Goal: Task Accomplishment & Management: Use online tool/utility

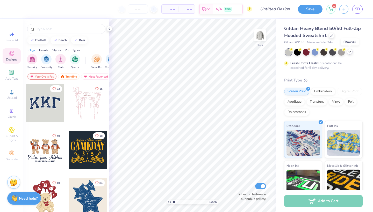
click at [351, 52] on icon at bounding box center [349, 52] width 4 height 4
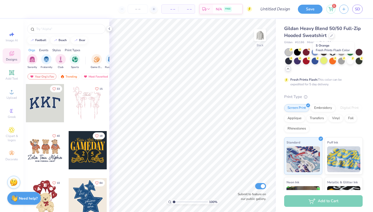
click at [324, 63] on div at bounding box center [323, 60] width 7 height 7
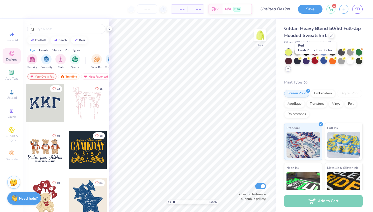
click at [312, 63] on div at bounding box center [314, 60] width 7 height 7
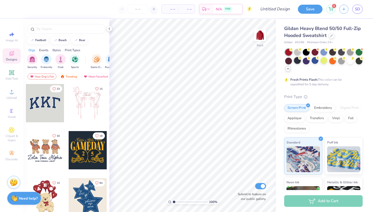
click at [296, 61] on div at bounding box center [297, 60] width 7 height 7
click at [289, 61] on div at bounding box center [288, 60] width 7 height 7
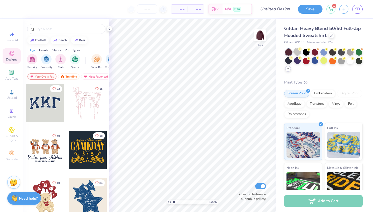
click at [294, 53] on div at bounding box center [297, 51] width 7 height 7
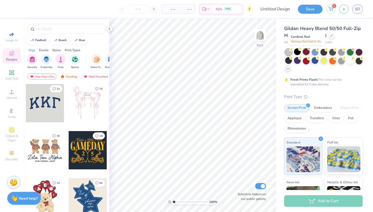
click at [306, 53] on div at bounding box center [305, 51] width 7 height 7
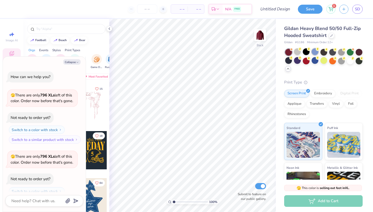
scroll to position [27, 0]
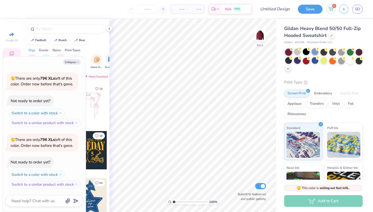
click at [315, 54] on div at bounding box center [314, 51] width 7 height 7
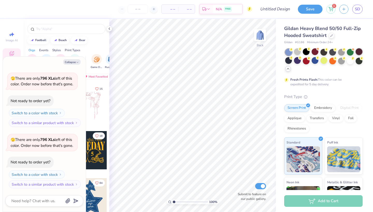
click at [355, 51] on div at bounding box center [358, 51] width 7 height 7
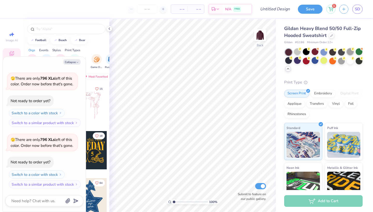
click at [349, 52] on div at bounding box center [349, 51] width 7 height 7
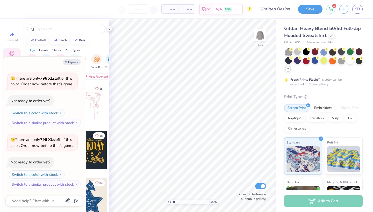
click at [341, 51] on div at bounding box center [341, 51] width 7 height 7
click at [330, 52] on div at bounding box center [332, 51] width 7 height 7
click at [318, 53] on div at bounding box center [314, 51] width 7 height 7
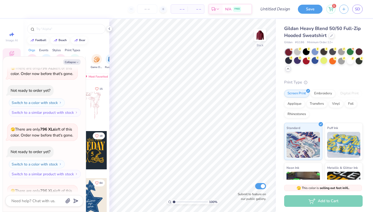
scroll to position [94, 0]
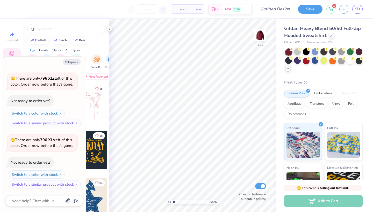
click at [322, 53] on div at bounding box center [323, 51] width 7 height 7
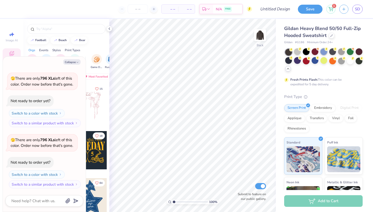
click at [324, 50] on icon at bounding box center [326, 49] width 4 height 4
click at [259, 35] on img at bounding box center [259, 35] width 21 height 21
click at [80, 62] on button "Collapse" at bounding box center [71, 61] width 17 height 5
type textarea "x"
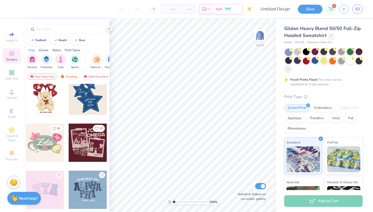
scroll to position [105, 0]
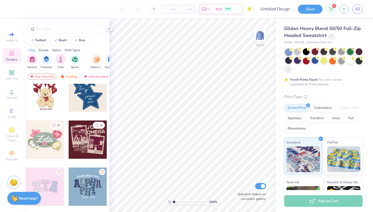
click at [78, 99] on div at bounding box center [88, 92] width 38 height 38
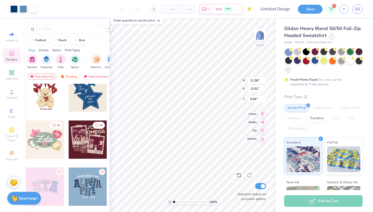
type input "6.00"
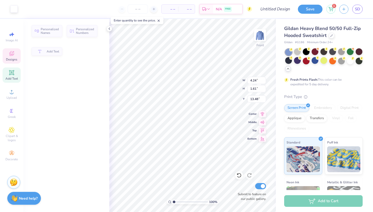
type input "4.24"
type input "1.61"
type input "13.48"
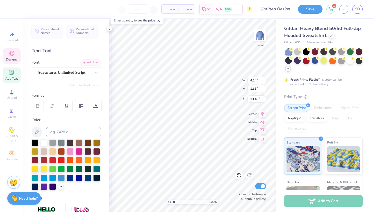
type input "0.93"
type input "0.99"
type input "7.80"
type input "0.92"
type input "1.00"
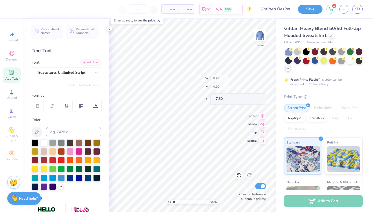
type input "7.98"
type textarea "1"
type input "0.93"
type input "0.99"
type input "7.80"
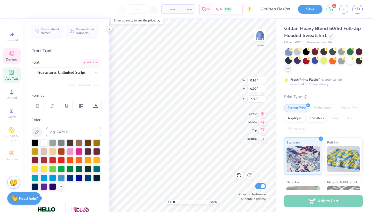
type textarea "1"
type textarea "what if"
type input "4.59"
type input "4.64"
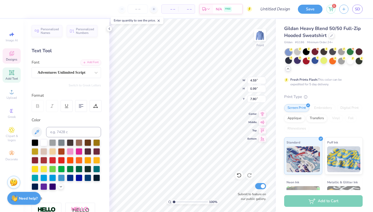
type input "6.04"
click at [215, 82] on div "Hold “Option ⌥” to see the space between elements." at bounding box center [211, 80] width 52 height 12
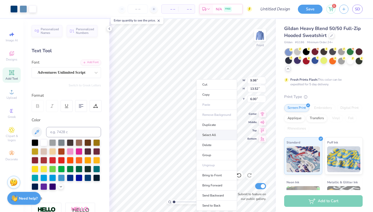
click at [173, 130] on body "Art colors – – Per Item – – Total Est. Delivery N/A FREE Design Title Save 1 SD…" at bounding box center [186, 106] width 373 height 212
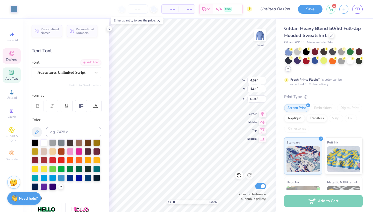
type input "6.00"
type input "7.54"
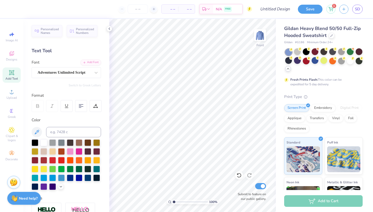
click at [11, 76] on div "Add Text" at bounding box center [12, 75] width 18 height 15
type textarea "T"
type textarea "what if"
type input "8.59"
type input "9.75"
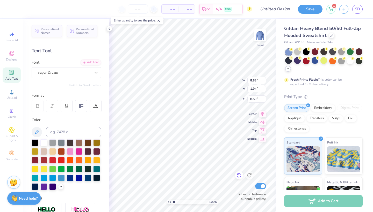
type input "2.14"
type input "8.39"
type input "7.56"
type input "7.41"
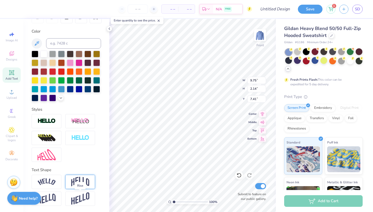
scroll to position [89, 0]
click at [59, 201] on div at bounding box center [47, 199] width 30 height 14
type input "3.15"
type input "6.42"
click at [81, 199] on img at bounding box center [80, 198] width 18 height 13
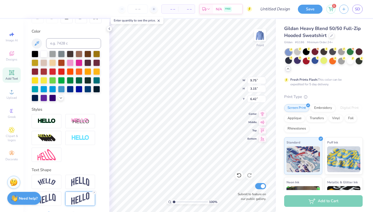
type input "4.24"
type input "6.04"
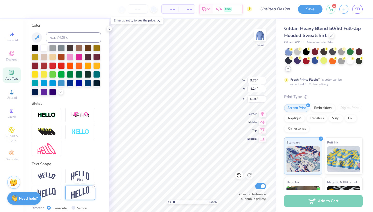
scroll to position [95, 0]
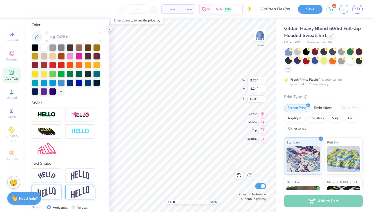
click at [56, 193] on div at bounding box center [47, 192] width 30 height 14
type input "3.15"
type input "6.58"
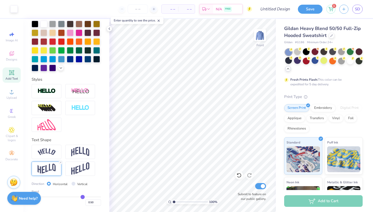
scroll to position [119, 0]
type input "0.44"
type input "0.43"
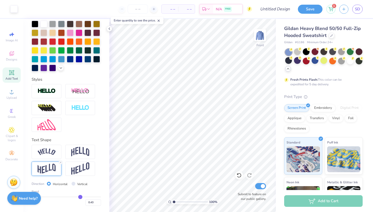
type input "0.42"
type input "0.4"
type input "0.40"
type input "0.38"
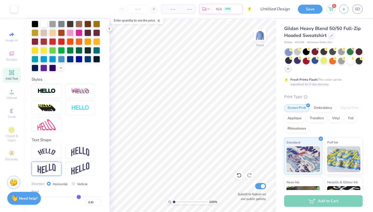
type input "0.38"
type input "0.37"
type input "0.36"
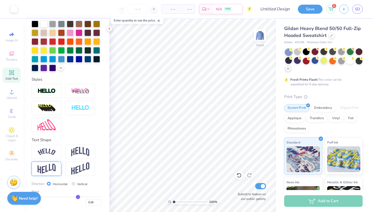
type input "0.35"
type input "0.34"
type input "0.33"
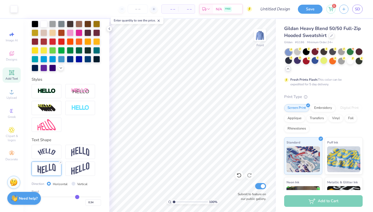
type input "0.33"
type input "0.32"
type input "0.31"
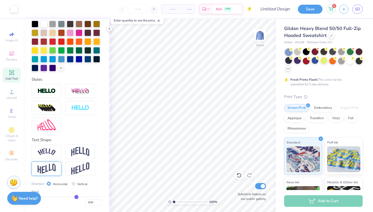
type input "0.3"
type input "0.30"
type input "0.29"
drag, startPoint x: 81, startPoint y: 198, endPoint x: 76, endPoint y: 198, distance: 4.9
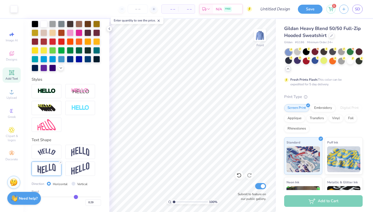
type input "0.29"
click at [76, 197] on input "range" at bounding box center [66, 197] width 69 height 1
click at [12, 73] on icon at bounding box center [12, 73] width 4 height 4
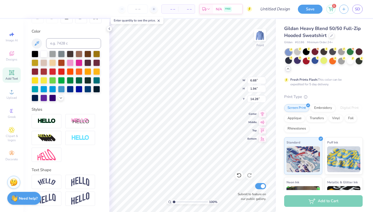
type textarea "T"
type textarea "it all"
type input "9.75"
type input "2.73"
type input "6.79"
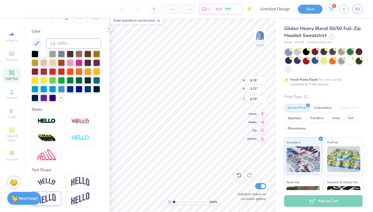
scroll to position [0, 0]
type textarea "what"
type textarea "i"
type textarea "if it"
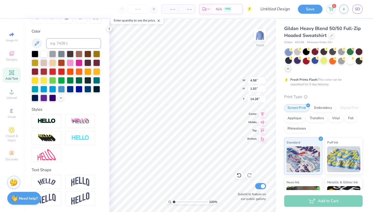
type input "10.25"
type input "6.88"
type input "2.66"
type input "6.83"
type input "6.89"
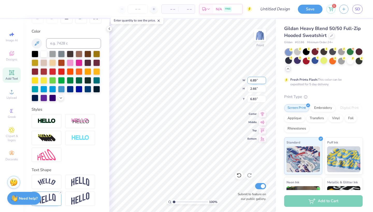
click at [264, 80] on input "6.89" at bounding box center [256, 80] width 19 height 7
type input "2.67"
type input "6.82"
type input "8.99"
type input "3.48"
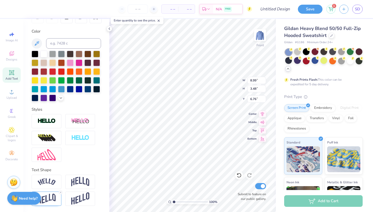
type input "6.00"
type input "6.99"
type input "2.95"
type input "10.10"
click at [15, 75] on div "Add Text" at bounding box center [12, 75] width 18 height 15
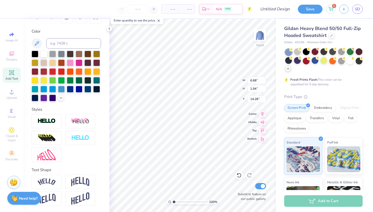
type textarea "T"
type textarea "all"
type input "5.18"
type input "3.17"
type input "3.92"
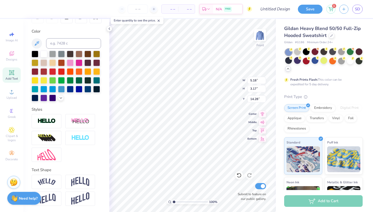
type input "2.40"
type input "13.74"
click at [14, 76] on div "Add Text" at bounding box center [12, 75] width 18 height 15
type input "6.68"
type input "1.94"
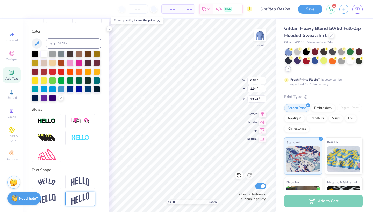
type input "14.28"
type textarea "T"
type textarea "goes"
type input "6.09"
type input "2.04"
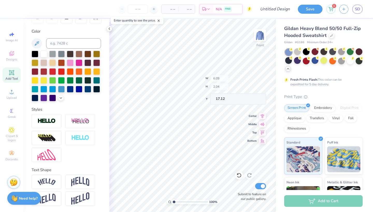
click at [12, 80] on span "Add Text" at bounding box center [11, 79] width 12 height 4
type textarea "T"
type textarea "right?"
type input "19.89"
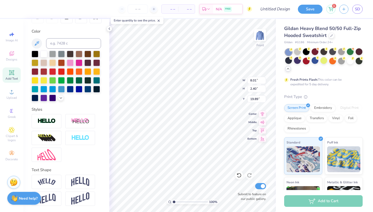
type input "6.99"
type input "2.95"
type input "10.10"
type input "3.92"
type input "2.40"
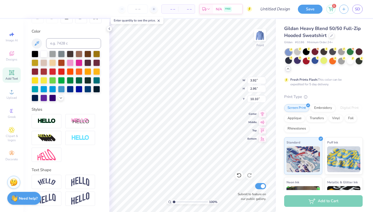
type input "13.74"
click at [49, 197] on img at bounding box center [47, 199] width 18 height 10
type input "3.50"
type input "13.19"
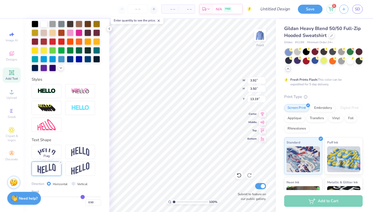
scroll to position [119, 0]
type input "0.47"
type input "0.46"
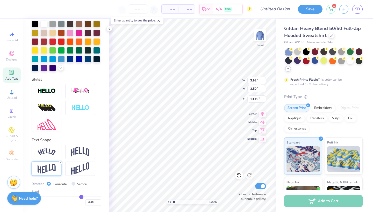
type input "0.44"
type input "0.43"
type input "0.41"
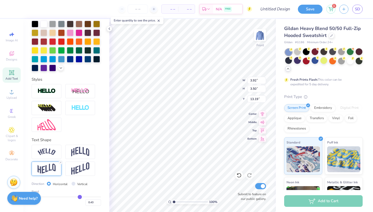
type input "0.41"
type input "0.4"
type input "0.40"
type input "0.39"
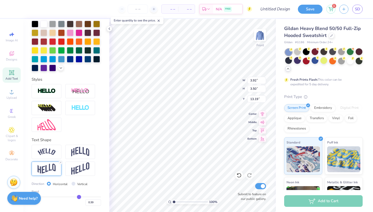
type input "0.38"
type input "0.37"
type input "0.36"
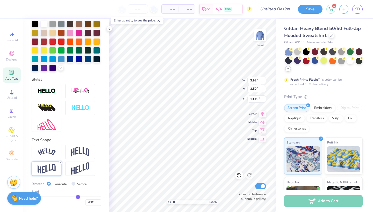
type input "0.36"
type input "0.35"
type input "0.34"
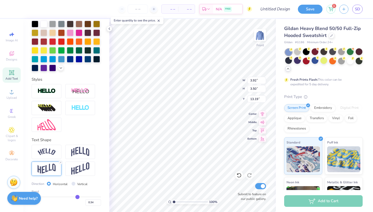
type input "0.33"
type input "0.32"
type input "0.31"
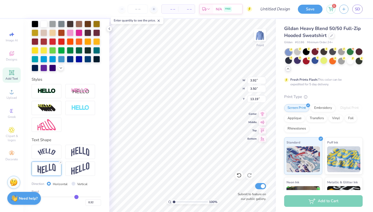
type input "0.31"
type input "0.3"
type input "0.30"
type input "0.29"
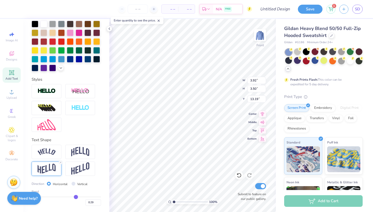
type input "0.28"
type input "0.27"
type input "0.26"
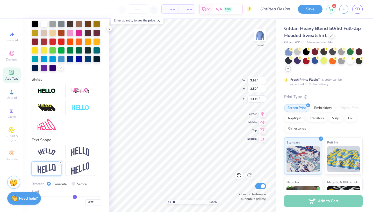
type input "0.26"
type input "0.25"
drag, startPoint x: 81, startPoint y: 197, endPoint x: 74, endPoint y: 197, distance: 7.2
type input "0.25"
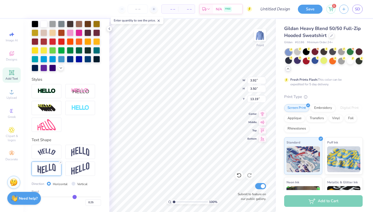
click at [74, 197] on input "range" at bounding box center [66, 197] width 69 height 1
type input "2.93"
type input "13.48"
type input "0.24"
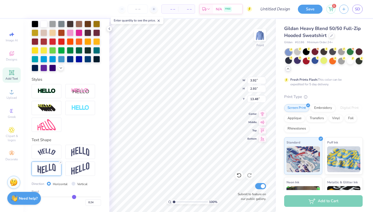
type input "0.23"
type input "0.22"
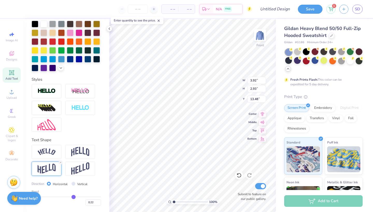
click at [73, 197] on input "range" at bounding box center [66, 197] width 69 height 1
type input "2.87"
type input "13.51"
type input "6.99"
type input "2.95"
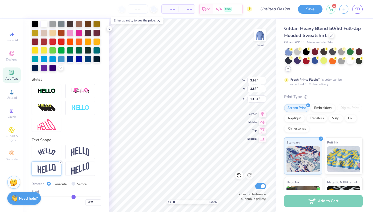
type input "10.10"
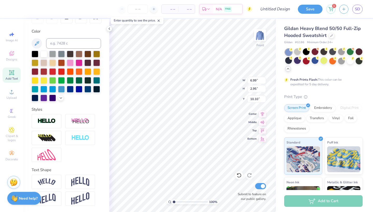
scroll to position [89, 0]
click at [56, 196] on div at bounding box center [47, 199] width 30 height 14
type input "4.34"
type input "9.41"
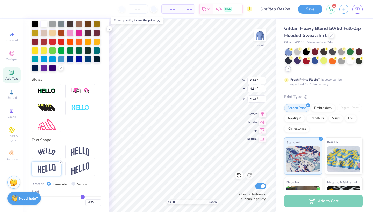
scroll to position [119, 0]
type input "0.48"
type input "0.47"
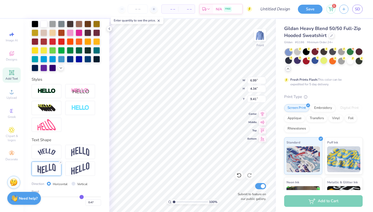
type input "0.46"
type input "0.45"
type input "0.44"
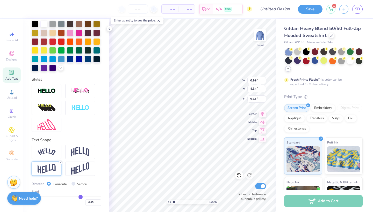
type input "0.44"
type input "0.43"
type input "0.42"
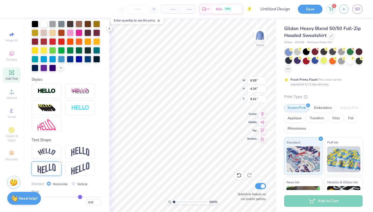
type input "0.41"
type input "0.4"
type input "0.40"
type input "0.39"
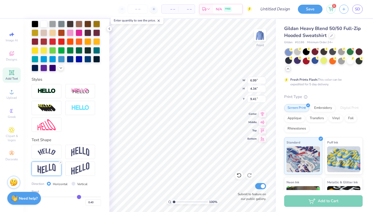
type input "0.39"
type input "0.38"
type input "0.37"
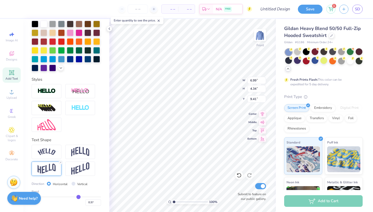
type input "0.36"
type input "0.35"
type input "0.34"
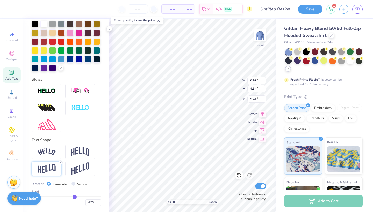
drag, startPoint x: 82, startPoint y: 198, endPoint x: 75, endPoint y: 198, distance: 7.8
click at [75, 197] on input "range" at bounding box center [66, 197] width 69 height 1
drag, startPoint x: 75, startPoint y: 198, endPoint x: 68, endPoint y: 197, distance: 6.8
click at [68, 197] on input "range" at bounding box center [66, 197] width 69 height 1
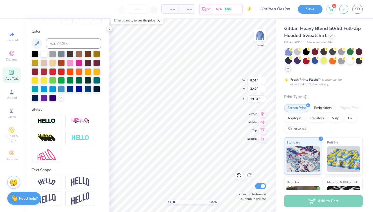
scroll to position [89, 0]
click at [52, 192] on div at bounding box center [47, 199] width 30 height 14
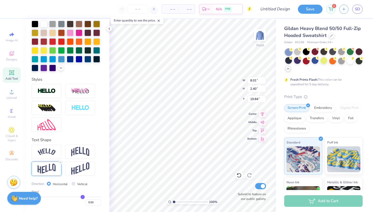
scroll to position [119, 0]
drag, startPoint x: 83, startPoint y: 196, endPoint x: 79, endPoint y: 196, distance: 4.1
click at [79, 197] on input "range" at bounding box center [66, 197] width 69 height 1
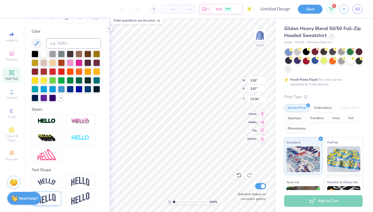
click at [108, 165] on div "Personalized Names Personalized Numbers Text Tool Add Font Font Super Dream Swi…" at bounding box center [66, 115] width 86 height 193
click at [11, 130] on icon at bounding box center [11, 130] width 3 height 3
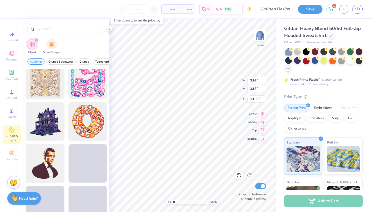
scroll to position [1047, 0]
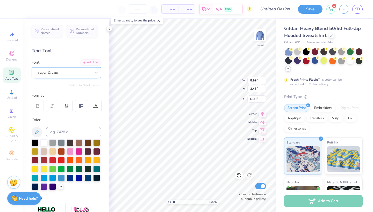
click at [56, 69] on div "Super Dream" at bounding box center [64, 73] width 54 height 8
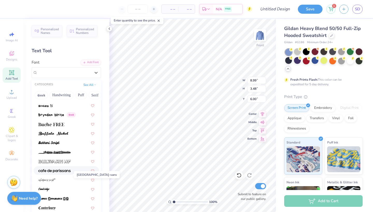
scroll to position [475, 0]
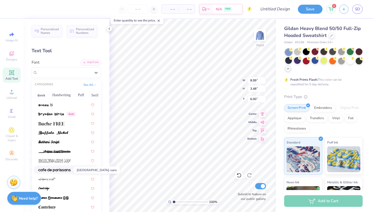
click at [54, 167] on span at bounding box center [54, 169] width 32 height 5
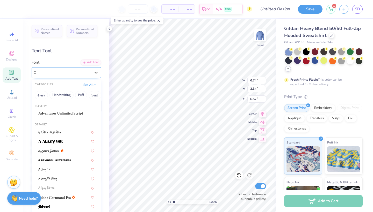
click at [61, 73] on div "cafe de paris-sans" at bounding box center [64, 73] width 54 height 8
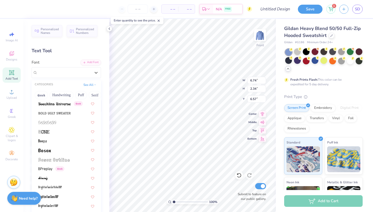
scroll to position [327, 0]
click at [62, 150] on div at bounding box center [66, 149] width 56 height 5
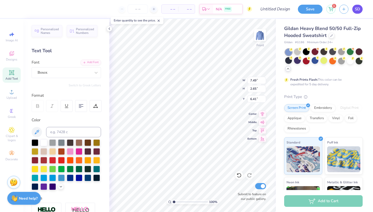
click at [358, 8] on span "SD" at bounding box center [356, 9] width 5 height 6
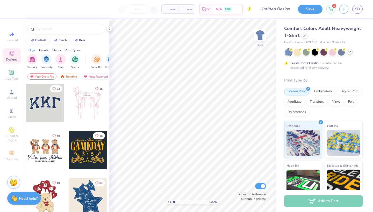
click at [351, 51] on icon at bounding box center [349, 52] width 4 height 4
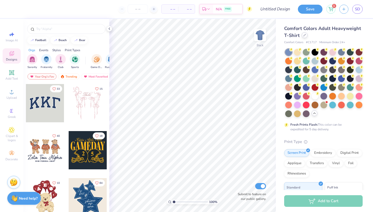
click at [303, 36] on icon at bounding box center [304, 35] width 3 height 3
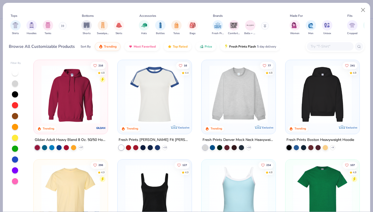
click at [232, 113] on img at bounding box center [238, 94] width 64 height 58
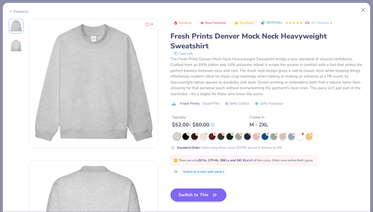
click at [196, 194] on button "Switch to This" at bounding box center [198, 195] width 56 height 13
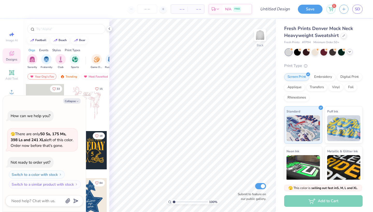
click at [350, 50] on icon at bounding box center [349, 52] width 4 height 4
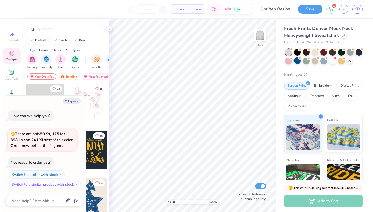
click at [295, 63] on div at bounding box center [297, 60] width 7 height 7
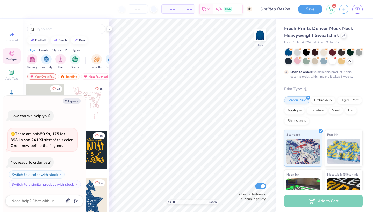
scroll to position [3, 0]
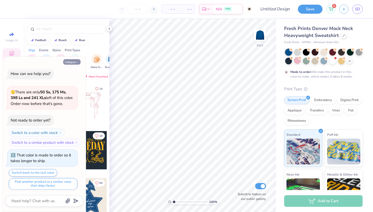
click at [70, 62] on button "Collapse" at bounding box center [71, 61] width 17 height 5
type textarea "x"
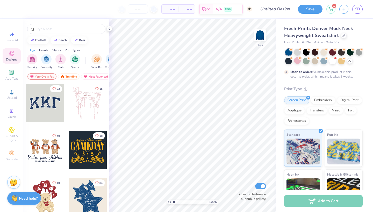
click at [47, 101] on div at bounding box center [45, 103] width 38 height 38
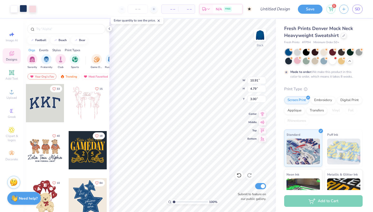
click at [23, 8] on div at bounding box center [23, 8] width 7 height 7
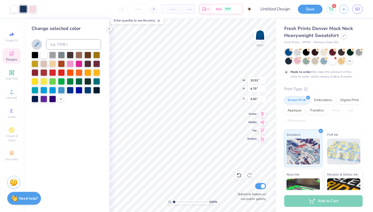
click at [35, 43] on icon at bounding box center [37, 44] width 6 height 6
click at [298, 63] on div at bounding box center [297, 60] width 7 height 7
type input "10.55"
type input "4.63"
type input "3.16"
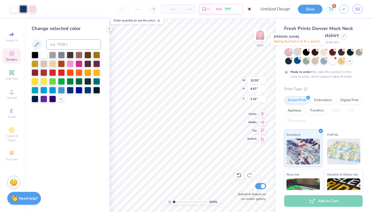
click at [296, 52] on div at bounding box center [297, 51] width 7 height 7
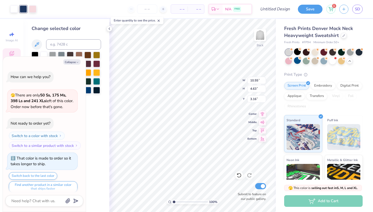
scroll to position [95, 0]
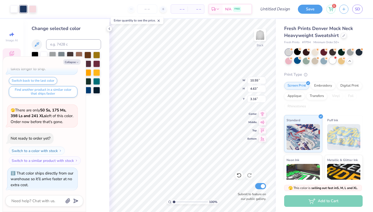
click at [330, 62] on div at bounding box center [332, 60] width 7 height 7
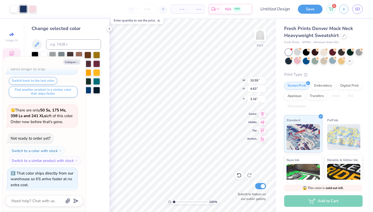
scroll to position [168, 0]
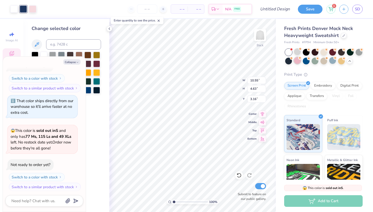
click at [297, 61] on div at bounding box center [297, 60] width 7 height 7
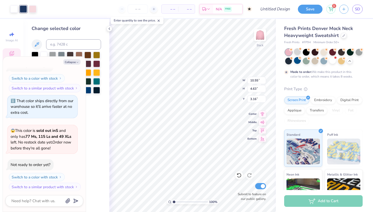
scroll to position [210, 0]
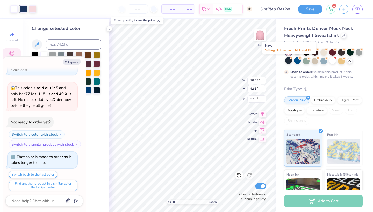
click at [289, 63] on div at bounding box center [288, 60] width 7 height 7
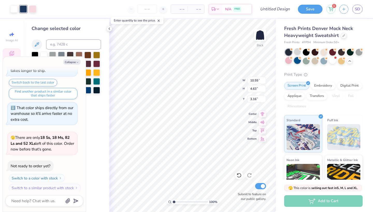
click at [298, 62] on div at bounding box center [297, 60] width 7 height 7
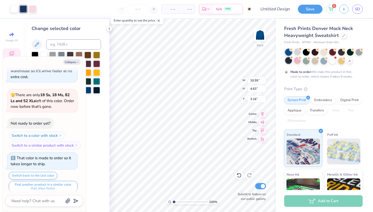
click at [289, 61] on div at bounding box center [288, 60] width 7 height 7
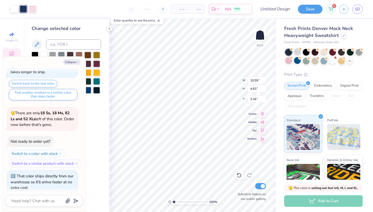
click at [286, 52] on div at bounding box center [288, 52] width 7 height 7
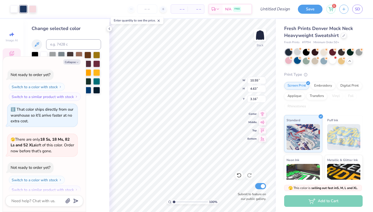
click at [297, 60] on div at bounding box center [297, 60] width 7 height 7
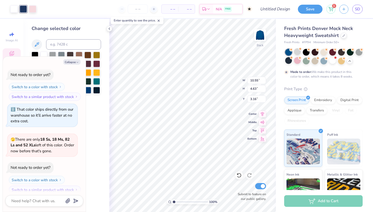
scroll to position [547, 0]
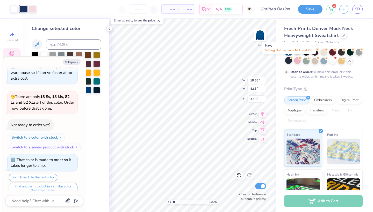
click at [289, 60] on div at bounding box center [288, 60] width 7 height 7
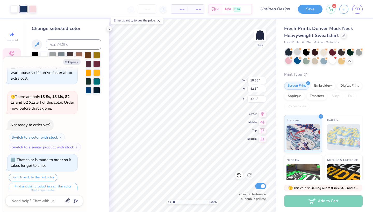
scroll to position [639, 0]
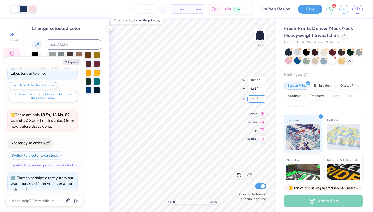
type textarea "x"
type input "2.35"
click at [29, 7] on div at bounding box center [32, 8] width 7 height 7
click at [69, 61] on button "Collapse" at bounding box center [71, 61] width 17 height 5
type textarea "x"
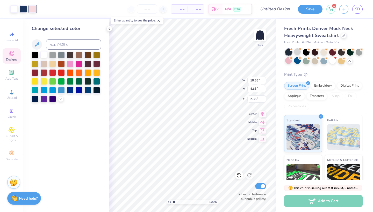
click at [44, 55] on div at bounding box center [43, 54] width 7 height 7
click at [32, 10] on div "– – Per Item – – Total Est. Delivery N/A FREE" at bounding box center [141, 9] width 221 height 18
type input "11.27"
type input "4.95"
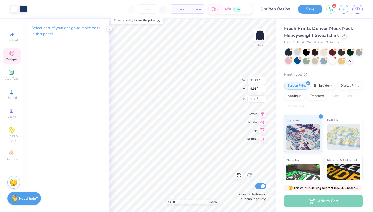
type input "2.01"
type input "10.57"
type input "4.64"
type input "2.18"
type input "10.12"
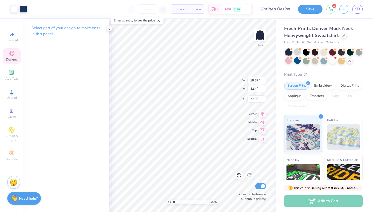
type input "4.44"
type input "2.30"
click at [288, 62] on div at bounding box center [288, 60] width 7 height 7
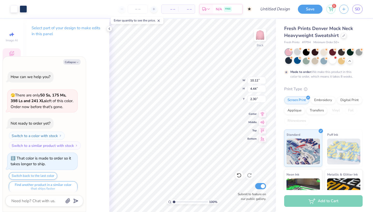
scroll to position [681, 0]
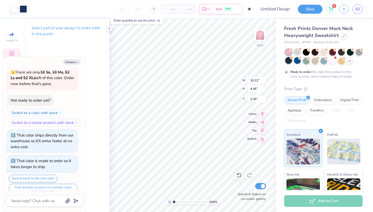
type textarea "x"
type input "9.14"
type input "4.01"
type input "2.73"
type textarea "x"
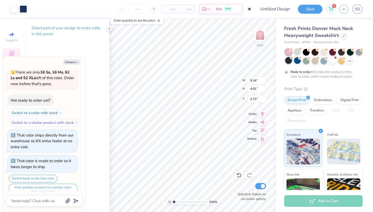
type input "2.60"
click at [98, 106] on div "Select part of your design to make edits in this panel" at bounding box center [66, 115] width 86 height 193
type textarea "x"
type input "2.73"
click at [105, 85] on div "Select part of your design to make edits in this panel" at bounding box center [66, 115] width 86 height 193
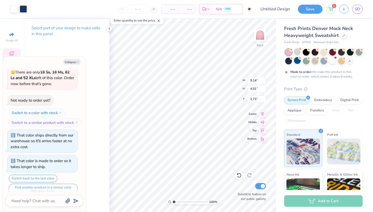
click at [354, 83] on div "Fresh Prints Denver Mock Neck Heavyweight Sweatshirt Fresh Prints # FP94 Minimu…" at bounding box center [323, 135] width 78 height 221
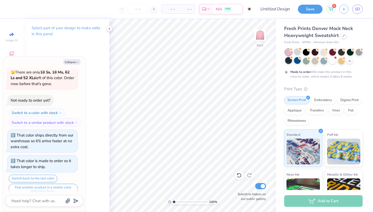
click at [288, 62] on div at bounding box center [288, 60] width 7 height 7
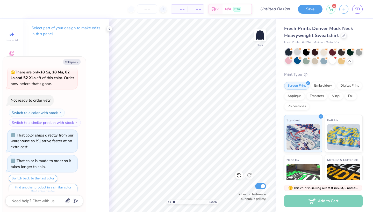
scroll to position [774, 0]
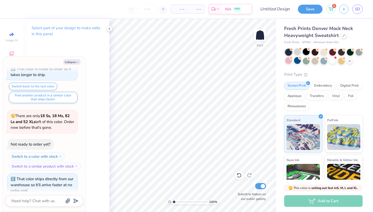
click at [306, 51] on div at bounding box center [305, 51] width 7 height 7
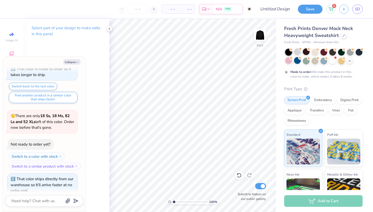
scroll to position [816, 0]
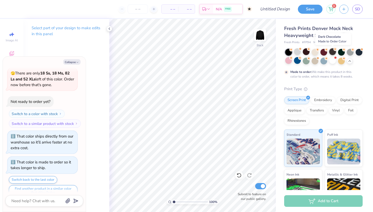
click at [332, 51] on div at bounding box center [332, 51] width 7 height 7
click at [73, 65] on div "Collapse How can we help you? 🫣 There are only 50 Ss, 175 Ms, 398 Ls and 241 XL…" at bounding box center [44, 134] width 83 height 155
click at [73, 64] on button "Collapse" at bounding box center [71, 61] width 17 height 5
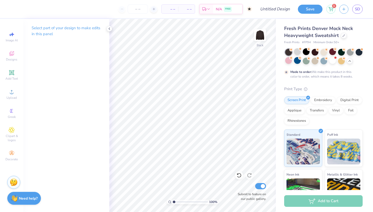
type textarea "x"
click at [9, 63] on div "Designs" at bounding box center [12, 55] width 18 height 15
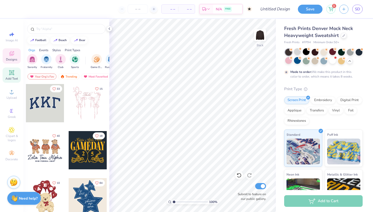
click at [9, 72] on icon at bounding box center [12, 73] width 6 height 6
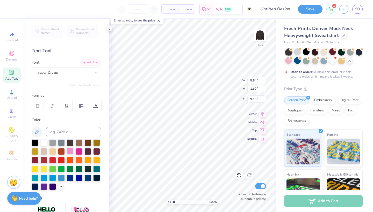
click at [69, 154] on div at bounding box center [70, 151] width 7 height 7
click at [69, 152] on div at bounding box center [70, 151] width 7 height 7
click at [69, 146] on div at bounding box center [70, 142] width 7 height 7
click at [70, 150] on div at bounding box center [70, 151] width 7 height 7
click at [36, 133] on icon at bounding box center [37, 132] width 4 height 4
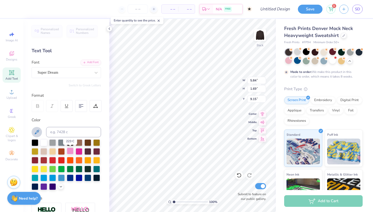
click at [69, 151] on div at bounding box center [70, 151] width 7 height 7
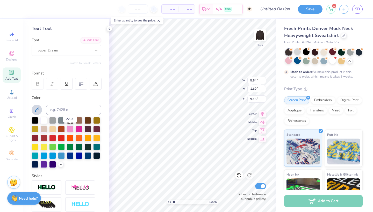
scroll to position [23, 0]
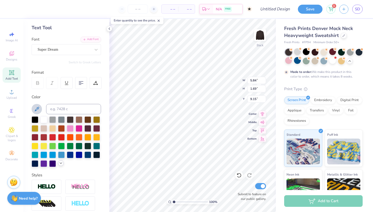
click at [61, 164] on polyline at bounding box center [61, 163] width 2 height 1
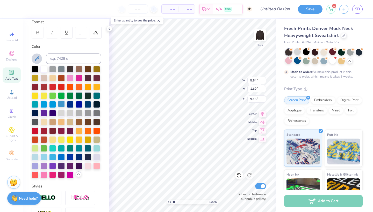
scroll to position [89, 0]
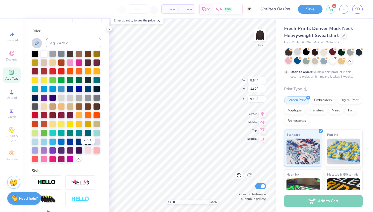
click at [87, 150] on div at bounding box center [87, 150] width 7 height 7
type input "5.85"
type input "1.75"
type input "9.14"
type input "5.84"
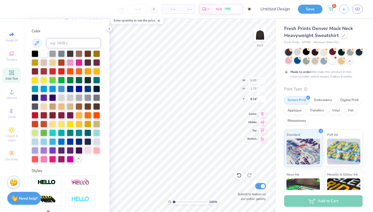
type input "1.69"
type input "9.15"
click at [43, 159] on div at bounding box center [43, 158] width 7 height 7
click at [86, 150] on div at bounding box center [87, 150] width 7 height 7
click at [99, 152] on div at bounding box center [96, 150] width 7 height 7
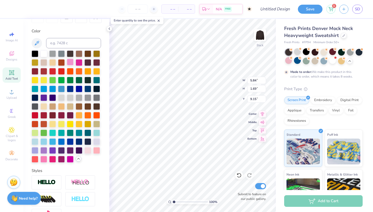
click at [72, 62] on div at bounding box center [70, 62] width 7 height 7
click at [46, 158] on div at bounding box center [43, 158] width 7 height 7
click at [90, 151] on div at bounding box center [87, 150] width 7 height 7
click at [97, 150] on div at bounding box center [96, 150] width 7 height 7
click at [68, 160] on div at bounding box center [70, 158] width 7 height 7
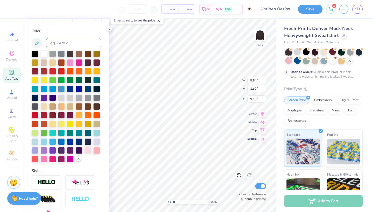
click at [87, 150] on div at bounding box center [87, 150] width 7 height 7
click at [44, 160] on div at bounding box center [43, 158] width 7 height 7
click at [69, 64] on div at bounding box center [70, 62] width 7 height 7
click at [90, 153] on div at bounding box center [87, 150] width 7 height 7
type textarea "T"
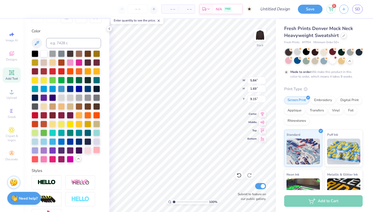
scroll to position [0, 0]
type textarea "relentless"
click at [14, 53] on icon at bounding box center [12, 53] width 6 height 6
type input "11.73"
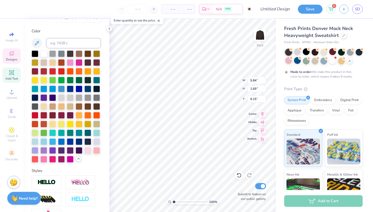
type input "1.70"
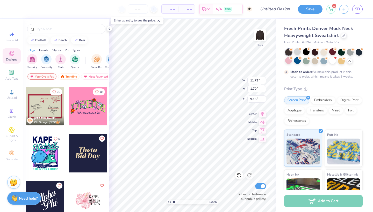
scroll to position [1083, 0]
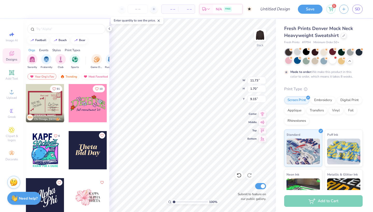
type textarea "rb"
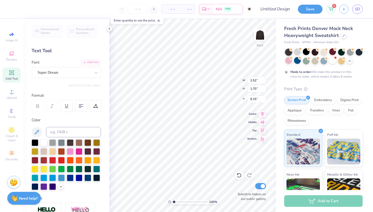
type input "1.30"
click at [87, 144] on div at bounding box center [87, 142] width 7 height 7
click at [97, 152] on div at bounding box center [96, 151] width 7 height 7
click at [87, 152] on div at bounding box center [87, 151] width 7 height 7
click at [70, 151] on div at bounding box center [70, 151] width 7 height 7
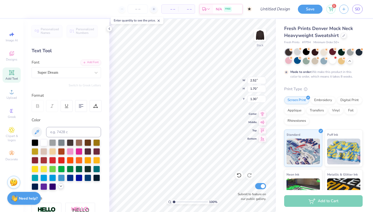
click at [62, 187] on icon at bounding box center [61, 186] width 4 height 4
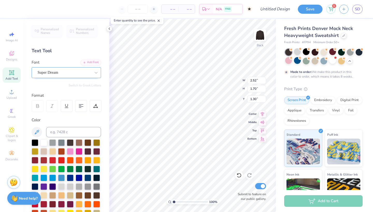
click at [58, 70] on span "Super Dream" at bounding box center [48, 73] width 21 height 6
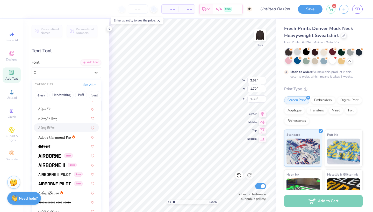
scroll to position [42, 0]
click at [46, 153] on span at bounding box center [49, 155] width 23 height 5
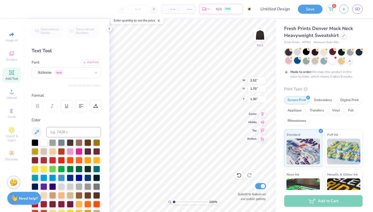
type input "2.80"
type input "1.77"
type input "1.27"
click at [39, 77] on div "Airborne Greek" at bounding box center [66, 72] width 69 height 11
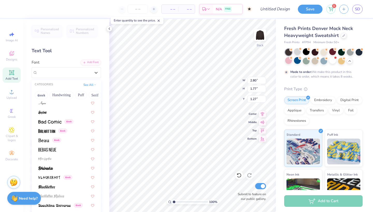
scroll to position [208, 0]
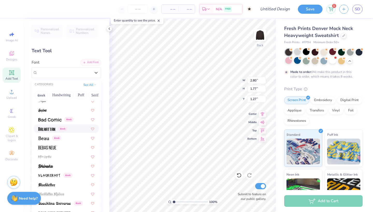
click at [46, 130] on img at bounding box center [46, 129] width 17 height 4
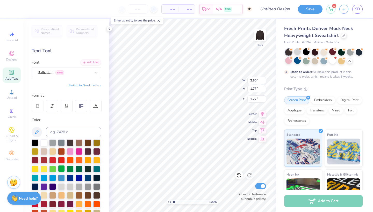
type input "1.96"
type input "1.66"
type input "1.32"
type input "1.68"
type input "1.42"
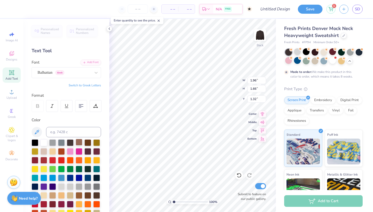
type input "1.56"
type input "1.58"
click at [38, 134] on icon at bounding box center [37, 132] width 6 height 6
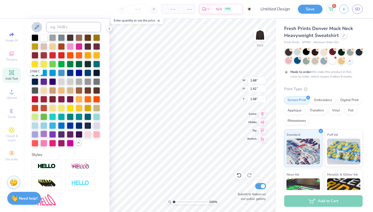
scroll to position [112, 0]
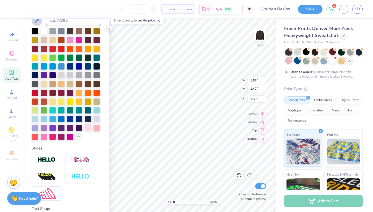
click at [86, 130] on div at bounding box center [87, 127] width 7 height 7
click at [99, 129] on div at bounding box center [96, 127] width 7 height 7
click at [36, 138] on div at bounding box center [35, 136] width 7 height 7
click at [43, 138] on div at bounding box center [43, 136] width 7 height 7
click at [54, 138] on div at bounding box center [52, 136] width 7 height 7
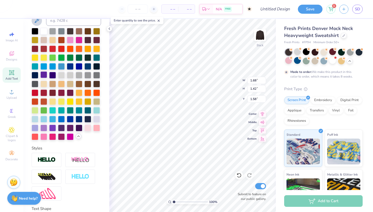
click at [43, 75] on div at bounding box center [43, 74] width 7 height 7
click at [52, 41] on div at bounding box center [52, 39] width 7 height 7
click at [46, 41] on div at bounding box center [43, 39] width 7 height 7
click at [86, 129] on div at bounding box center [87, 127] width 7 height 7
type input "1.71"
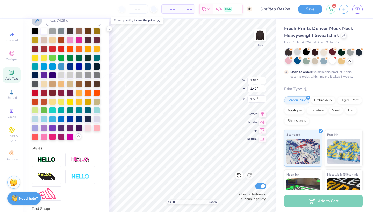
type input "1.47"
type input "1.55"
type input "1.68"
type input "1.42"
type input "1.58"
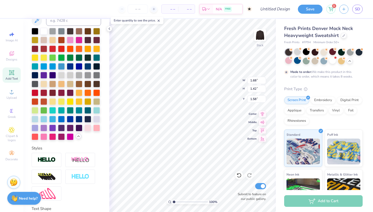
type input "1.54"
type input "1.31"
type input "1.69"
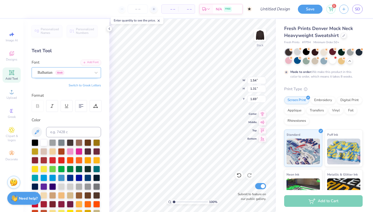
scroll to position [0, 0]
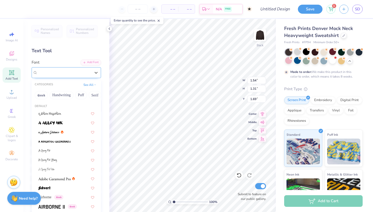
click at [57, 78] on div "Balhattan Greek" at bounding box center [66, 72] width 69 height 11
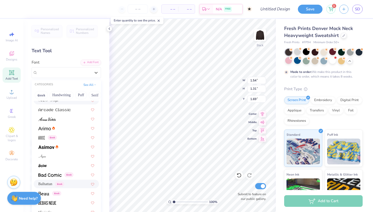
scroll to position [154, 0]
click at [81, 97] on button "Puff" at bounding box center [81, 95] width 12 height 8
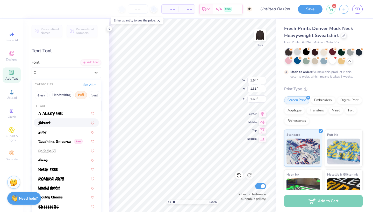
click at [56, 124] on div at bounding box center [66, 122] width 56 height 5
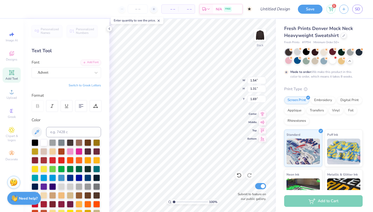
type input "1.77"
type input "1.41"
type input "1.64"
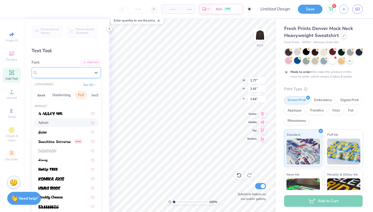
click at [61, 76] on div "Advert" at bounding box center [64, 73] width 54 height 8
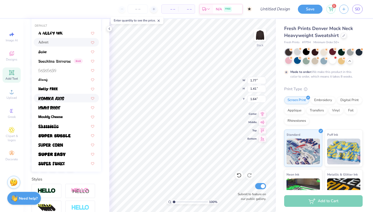
scroll to position [81, 0]
click at [62, 134] on img at bounding box center [54, 136] width 32 height 4
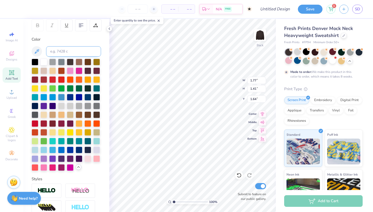
type input "2.71"
type input "1.58"
type input "1.56"
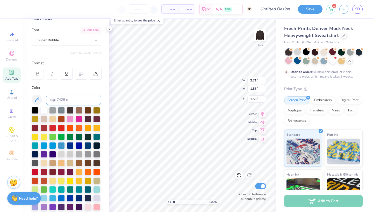
scroll to position [20, 0]
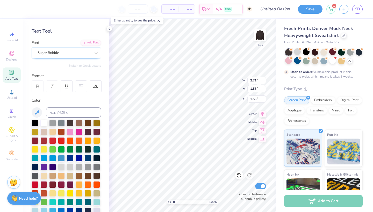
click at [59, 51] on span "Super Bubble" at bounding box center [48, 53] width 21 height 6
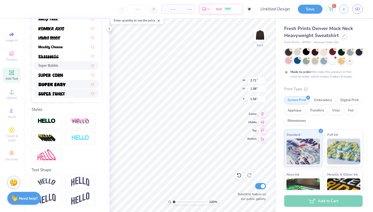
scroll to position [150, 0]
click at [49, 75] on img at bounding box center [50, 75] width 25 height 4
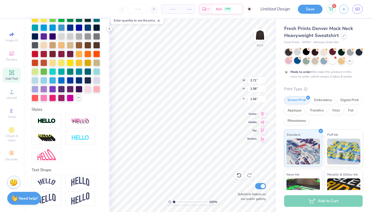
type input "1.83"
type input "1.26"
type input "1.71"
click at [337, 157] on img at bounding box center [343, 151] width 33 height 26
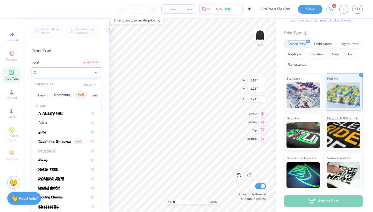
scroll to position [0, 0]
click at [54, 76] on div "Super Corn" at bounding box center [64, 73] width 54 height 8
click at [41, 95] on button "Greek" at bounding box center [41, 95] width 13 height 8
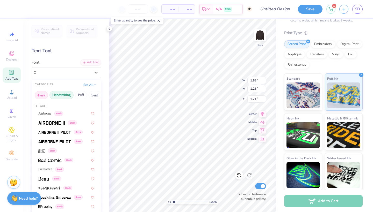
click at [64, 93] on button "Handwriting" at bounding box center [61, 95] width 24 height 8
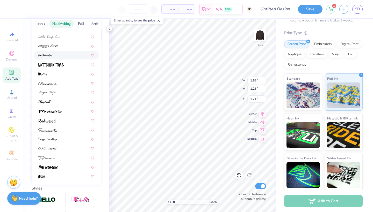
scroll to position [73, 0]
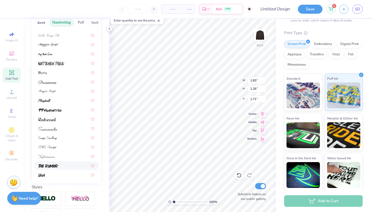
click at [69, 167] on div at bounding box center [66, 165] width 56 height 5
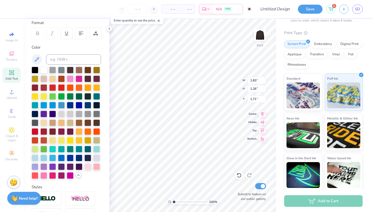
type input "2.64"
type input "1.56"
type input "1.57"
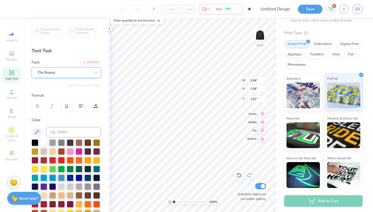
scroll to position [0, 0]
click at [69, 74] on div "The Rumor" at bounding box center [64, 73] width 54 height 8
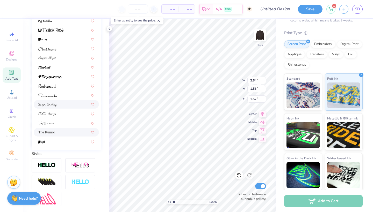
scroll to position [106, 0]
click at [50, 124] on img at bounding box center [46, 123] width 17 height 4
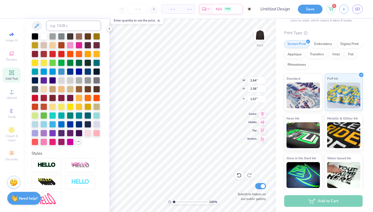
type input "1.56"
type input "0.94"
type input "1.88"
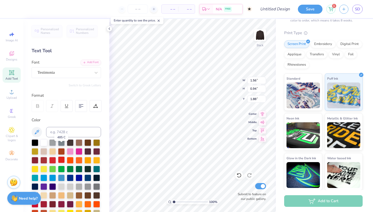
scroll to position [0, 0]
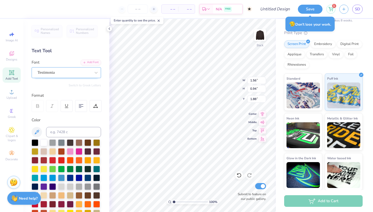
click at [58, 72] on div "Testimonia" at bounding box center [64, 73] width 54 height 8
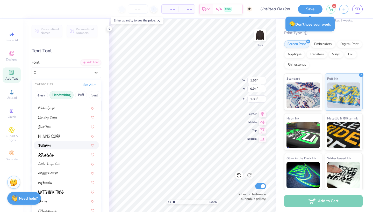
scroll to position [62, 0]
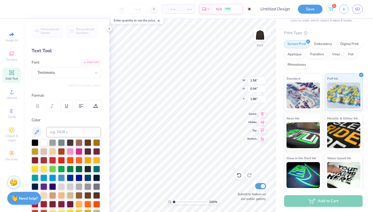
type input "2.06"
type textarea "rb"
click at [262, 34] on img at bounding box center [259, 35] width 21 height 21
type input "2.53"
type input "1.04"
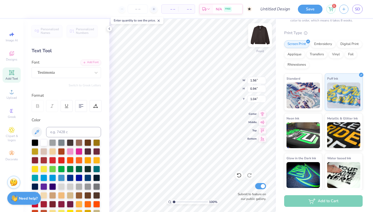
type input "0.50"
type input "1.35"
type input "0.81"
click at [264, 35] on img at bounding box center [259, 35] width 21 height 21
type input "1.72"
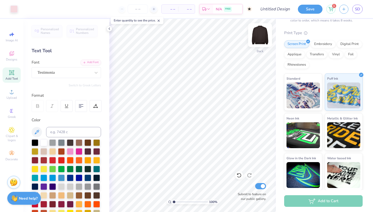
click at [258, 32] on img at bounding box center [259, 35] width 21 height 21
click at [264, 41] on div at bounding box center [260, 35] width 24 height 24
type textarea "b"
type textarea "relentless boutique"
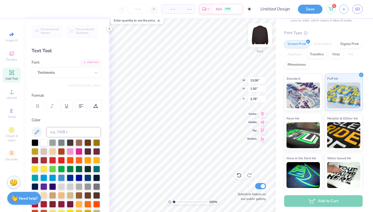
type input "1.50"
type input "3.00"
click at [264, 40] on img at bounding box center [259, 35] width 21 height 21
click at [109, 27] on icon at bounding box center [109, 29] width 4 height 4
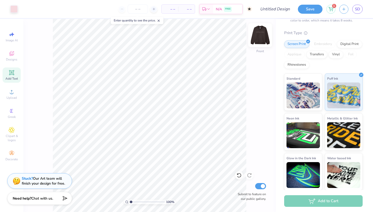
click at [259, 40] on img at bounding box center [259, 35] width 21 height 21
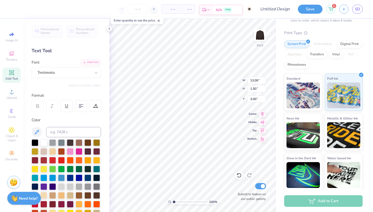
type input "3.30"
type textarea "relentless bo\utique"
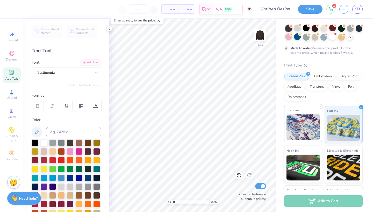
scroll to position [16, 0]
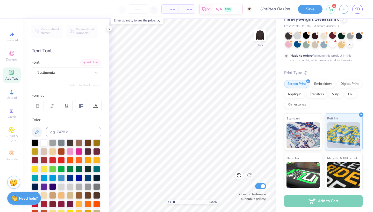
click at [297, 35] on div at bounding box center [297, 35] width 7 height 7
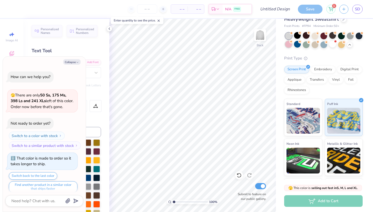
scroll to position [908, 0]
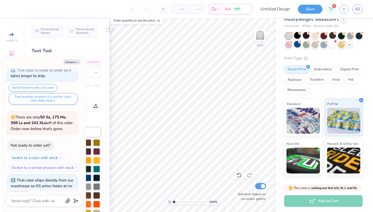
click at [108, 29] on icon at bounding box center [109, 29] width 4 height 4
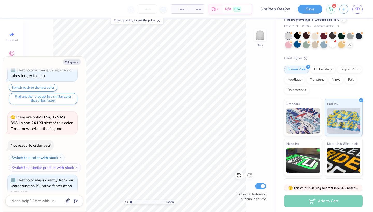
click at [297, 46] on div at bounding box center [297, 44] width 7 height 7
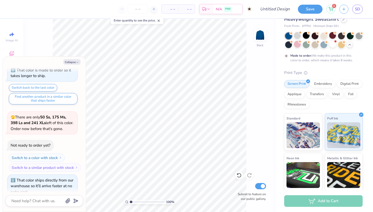
scroll to position [951, 0]
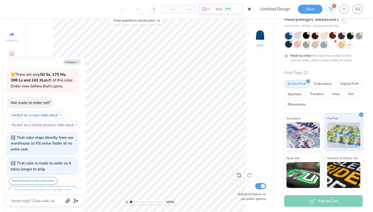
click at [289, 44] on div at bounding box center [288, 44] width 7 height 7
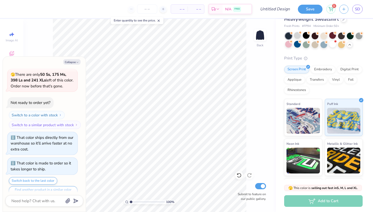
scroll to position [1043, 0]
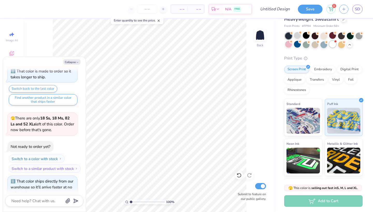
click at [332, 46] on div at bounding box center [332, 44] width 7 height 7
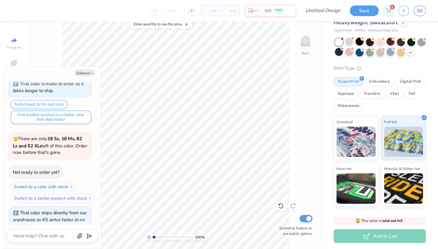
scroll to position [1116, 0]
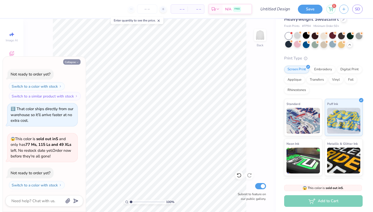
click at [75, 61] on button "Collapse" at bounding box center [71, 61] width 17 height 5
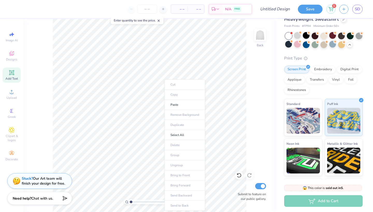
click at [24, 98] on div "100 % Back Submit to feature on our public gallery." at bounding box center [149, 115] width 252 height 193
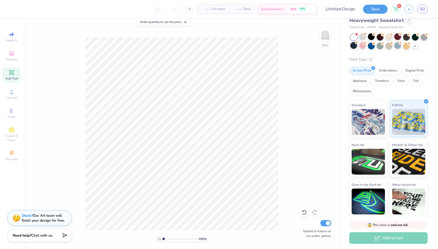
scroll to position [14, 0]
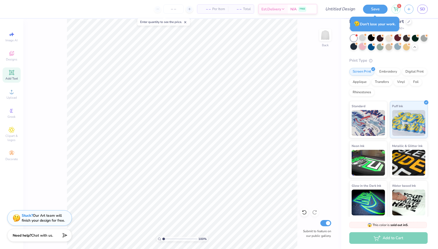
click at [363, 47] on div at bounding box center [362, 46] width 7 height 7
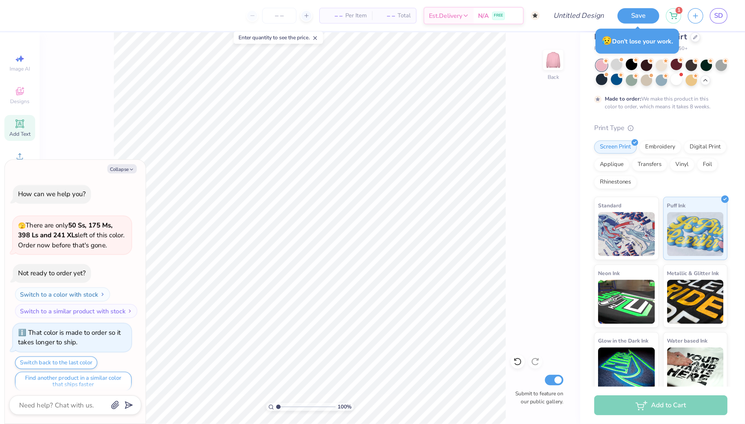
scroll to position [1161, 0]
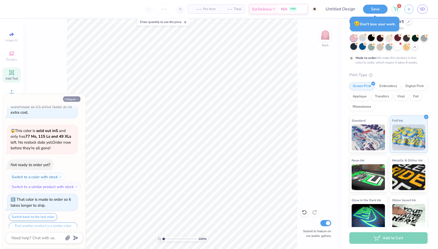
click at [72, 97] on button "Collapse" at bounding box center [71, 99] width 17 height 5
type textarea "x"
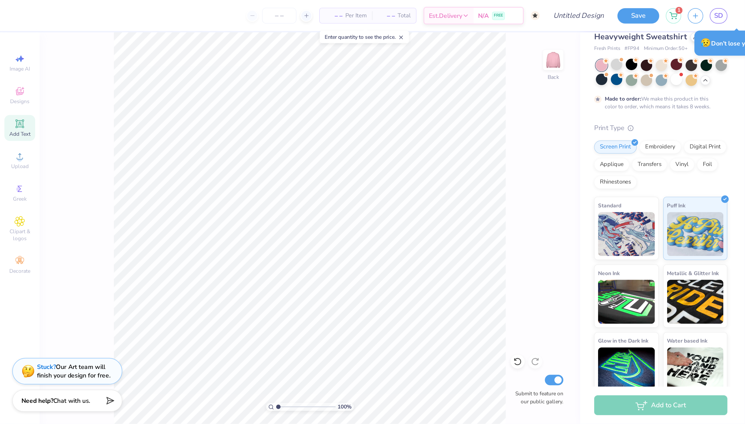
scroll to position [0, 0]
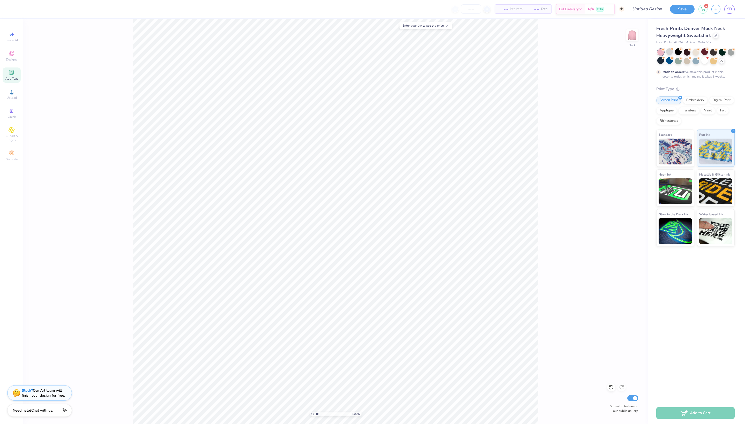
click at [372, 11] on div "– – Per Item – – Total Est. Delivery N/A FREE" at bounding box center [319, 9] width 610 height 18
